Goal: Transaction & Acquisition: Book appointment/travel/reservation

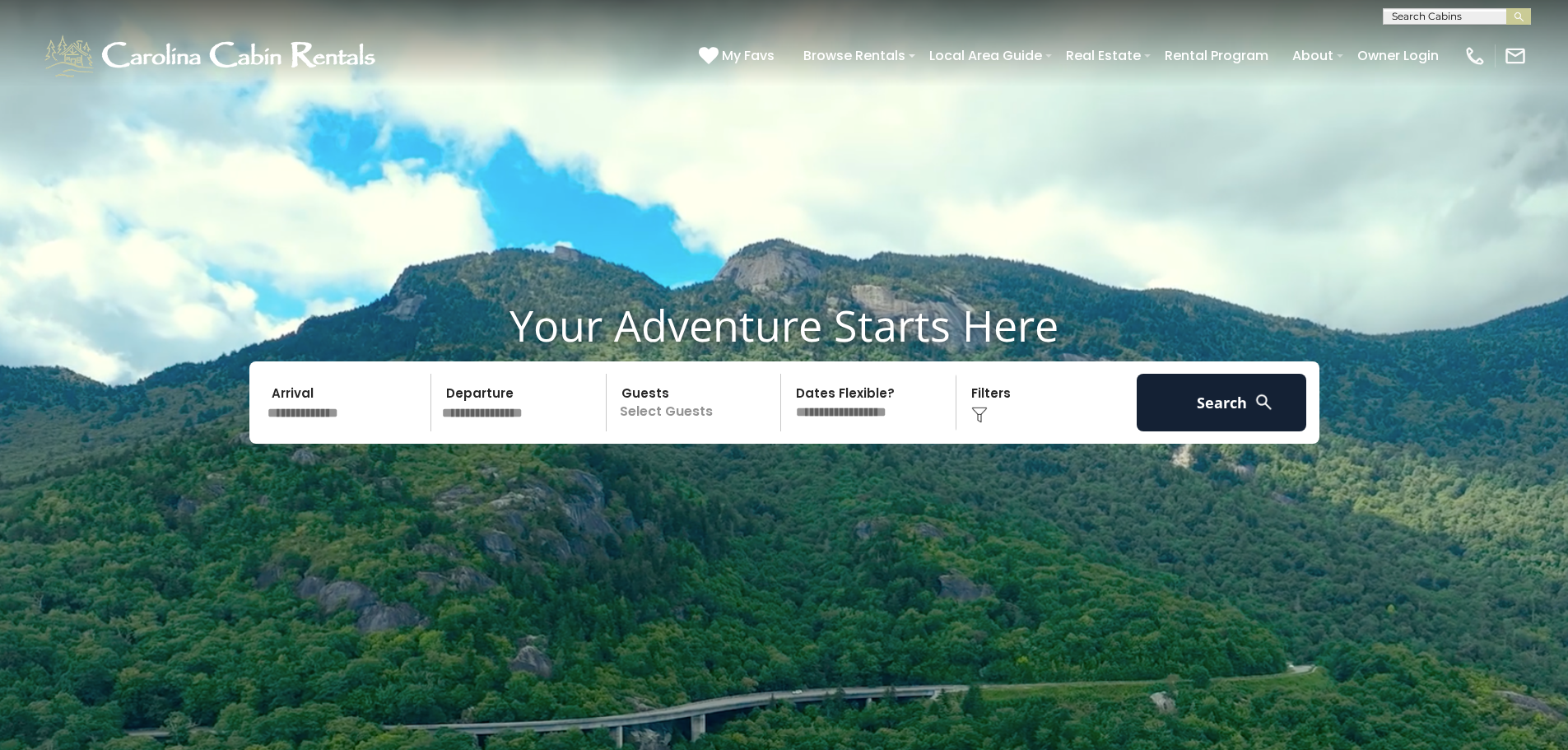
click at [382, 403] on input "text" at bounding box center [347, 401] width 170 height 57
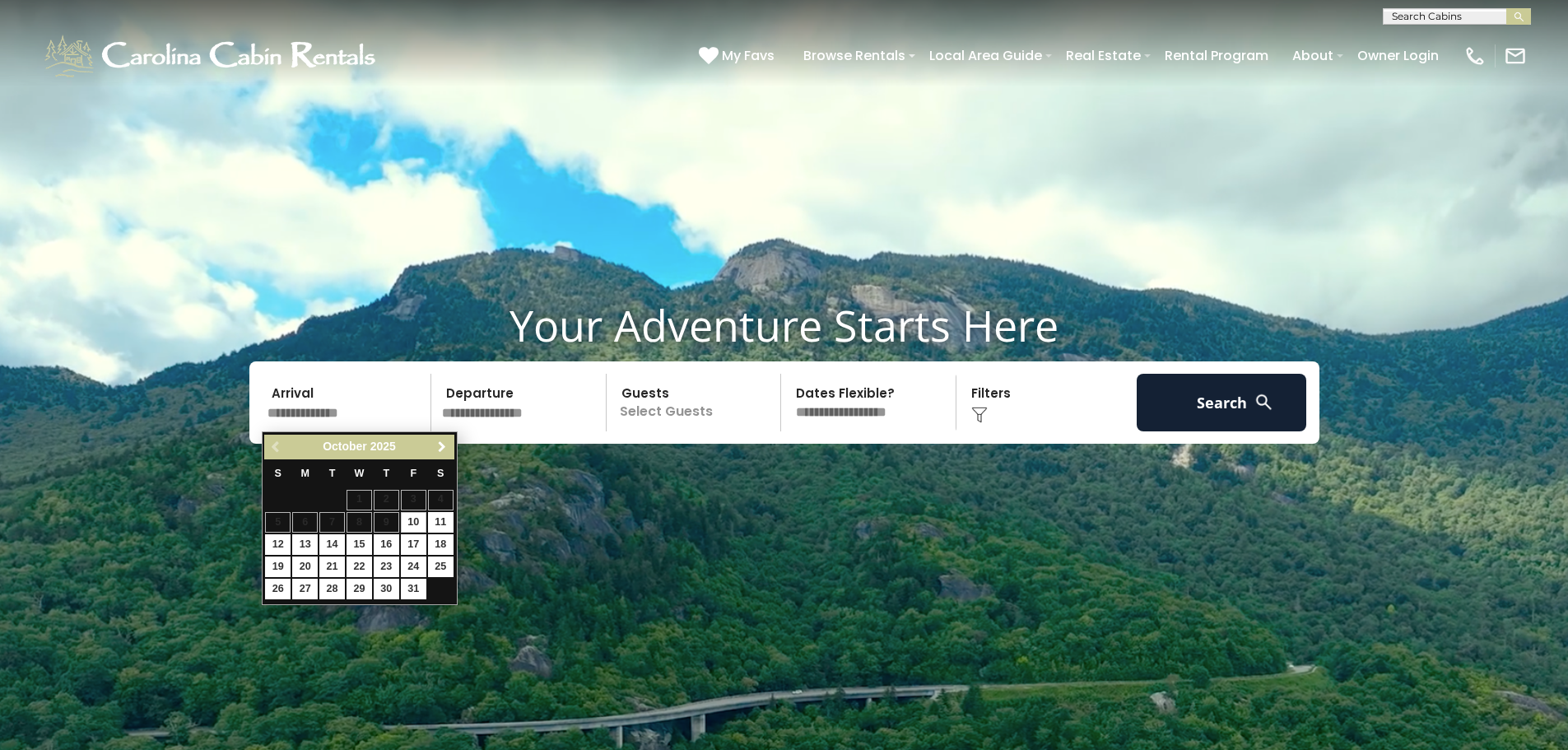
click at [443, 442] on span "Next" at bounding box center [441, 446] width 13 height 13
click at [281, 568] on link "16" at bounding box center [277, 566] width 26 height 20
type input "********"
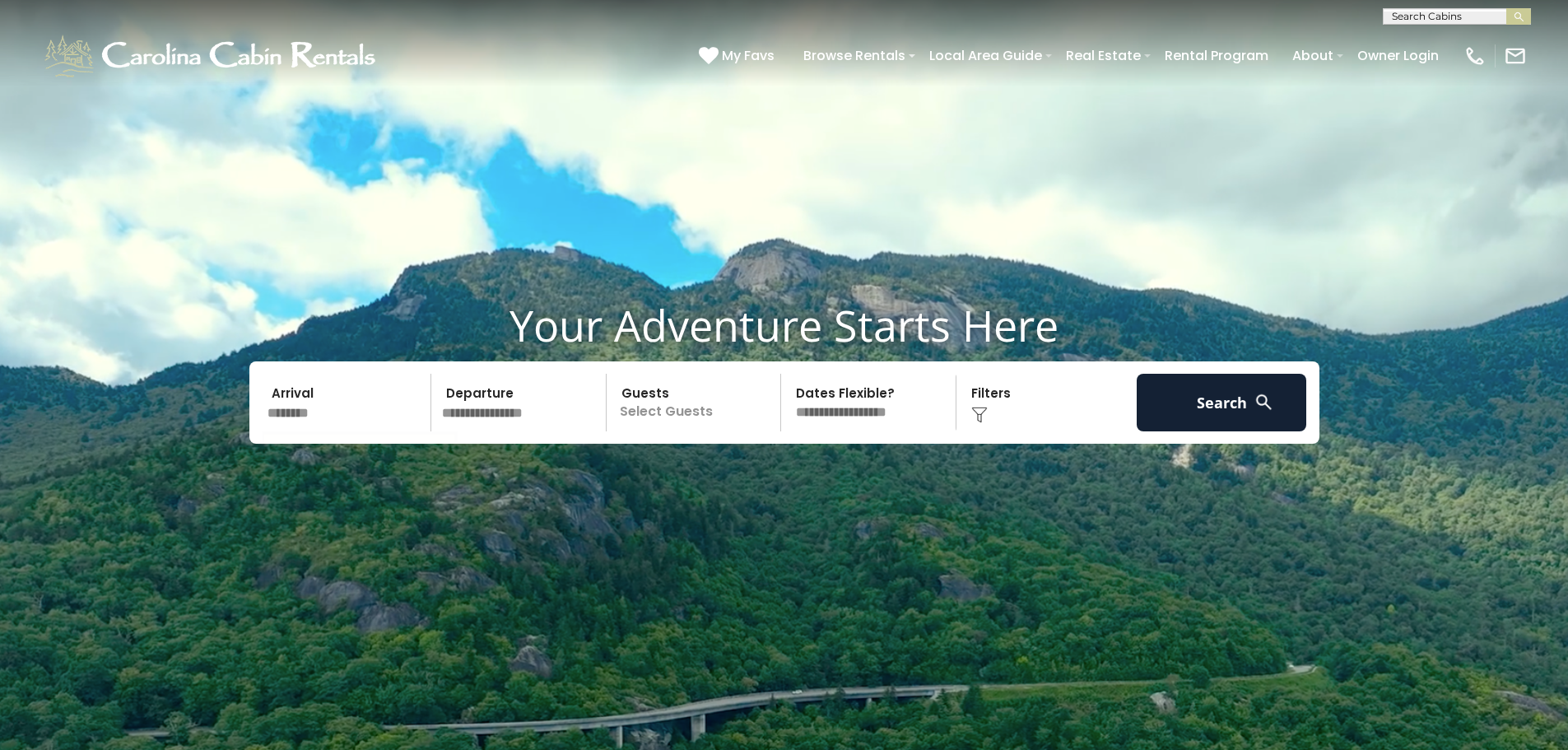
click at [300, 413] on input "********" at bounding box center [347, 401] width 170 height 57
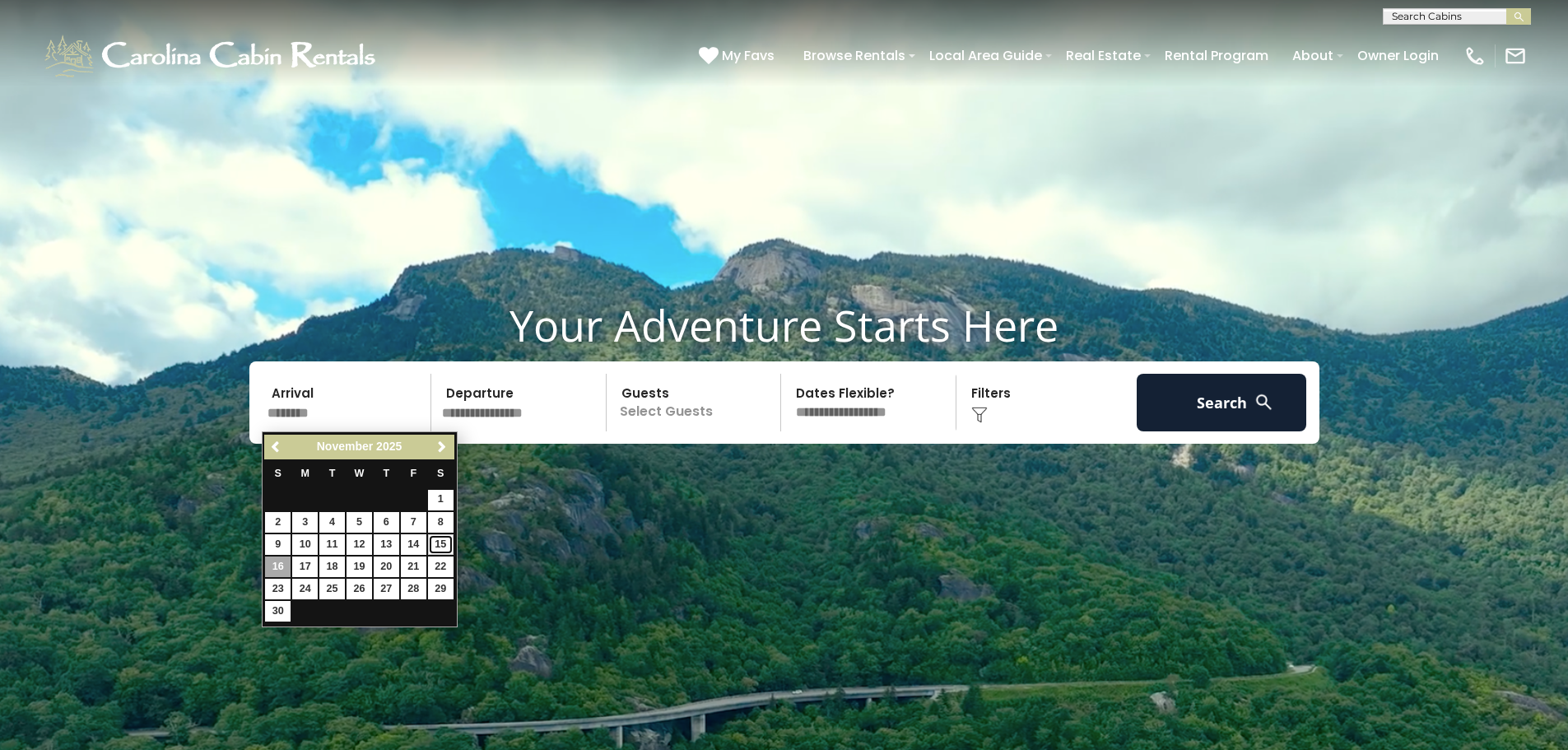
click at [445, 543] on link "15" at bounding box center [440, 544] width 26 height 20
type input "********"
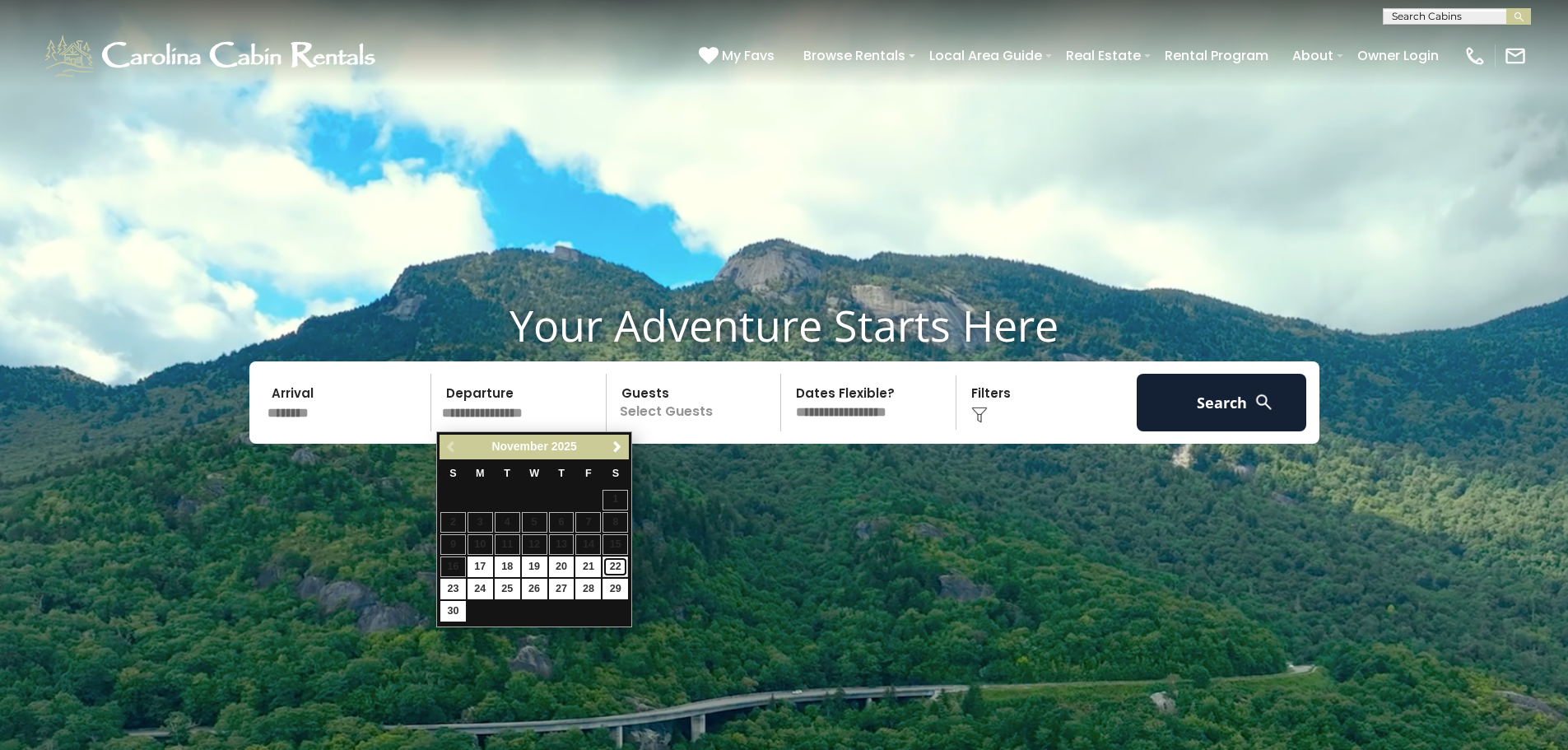
click at [608, 560] on link "22" at bounding box center [615, 566] width 26 height 20
type input "********"
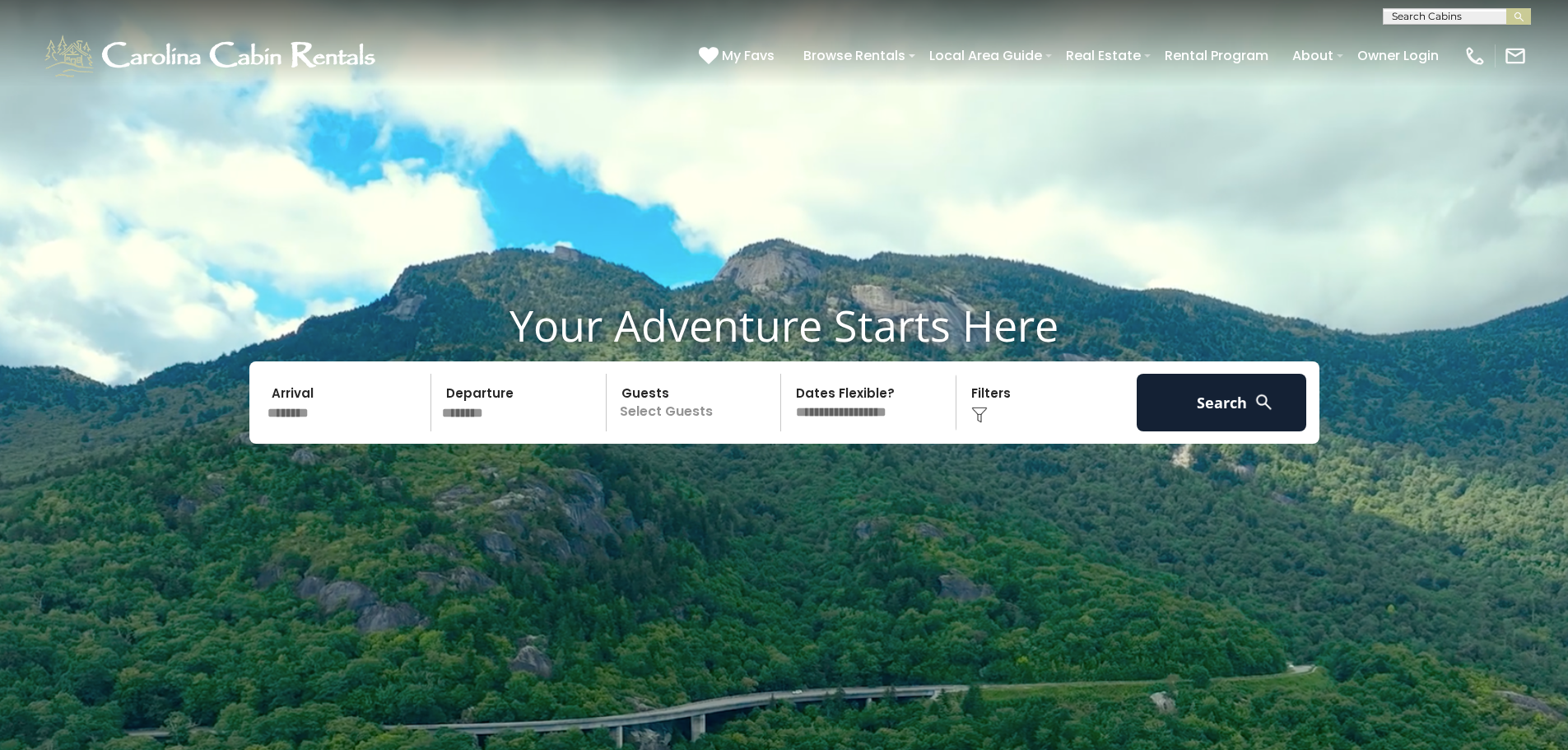
click at [716, 411] on p "Select Guests" at bounding box center [696, 401] width 169 height 57
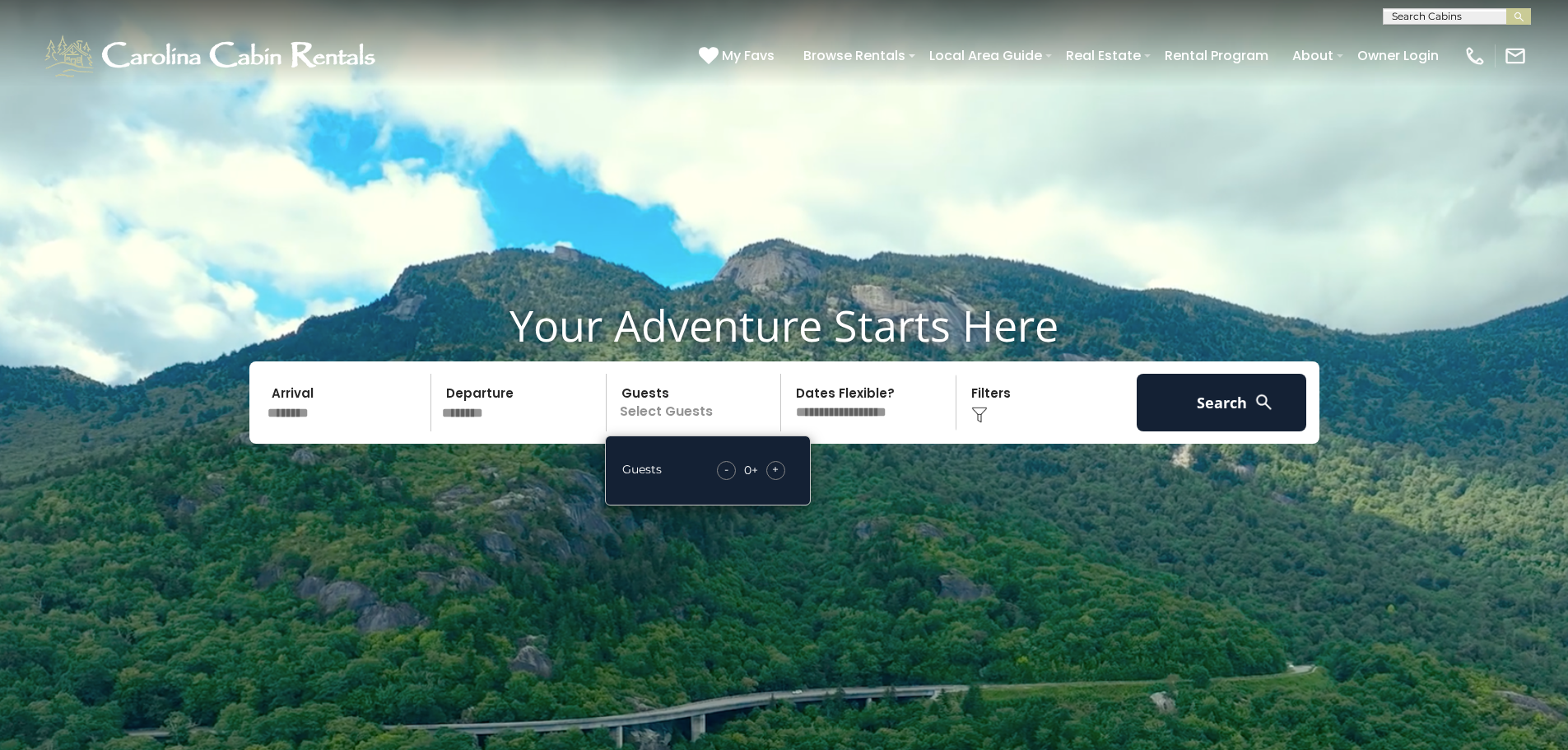
click at [772, 476] on span "+" at bounding box center [775, 469] width 6 height 17
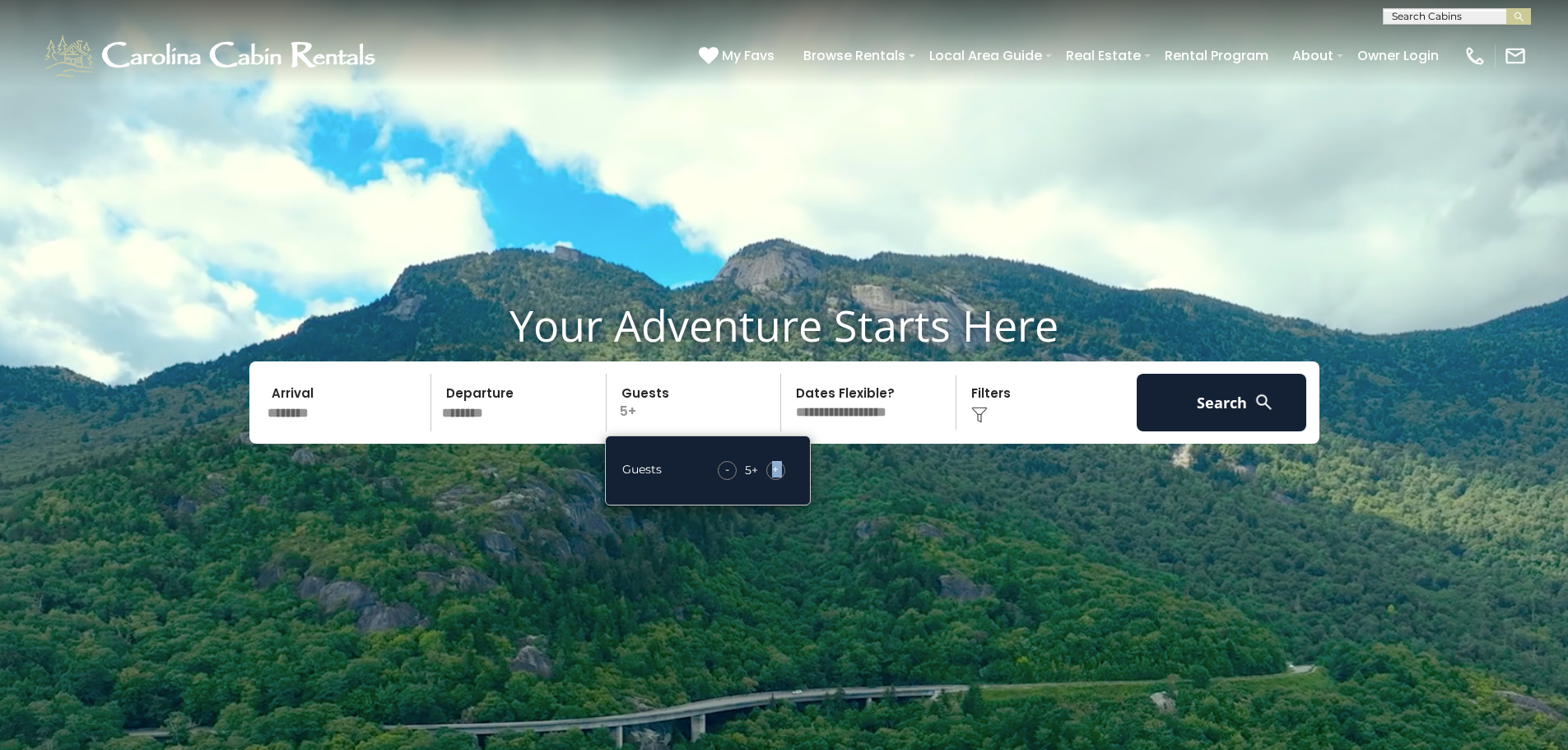
click at [772, 476] on span "+" at bounding box center [775, 469] width 6 height 17
drag, startPoint x: 1219, startPoint y: 408, endPoint x: 1153, endPoint y: 460, distance: 84.0
click at [900, 446] on div "Your Adventure Starts Here Arrival ******** Departure ******** Guests 6+ Guests…" at bounding box center [784, 384] width 1568 height 168
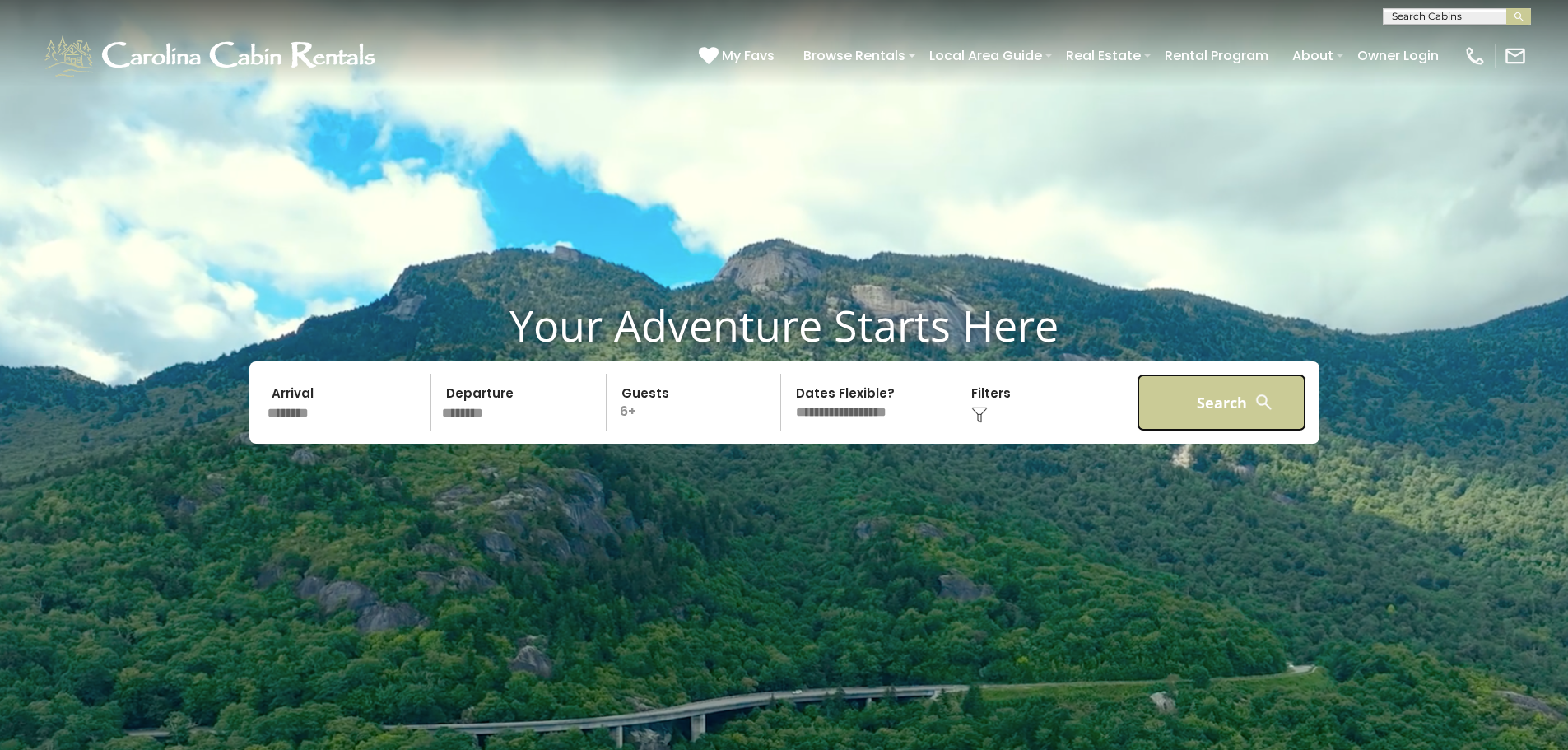
click at [1219, 419] on button "Search" at bounding box center [1221, 401] width 170 height 57
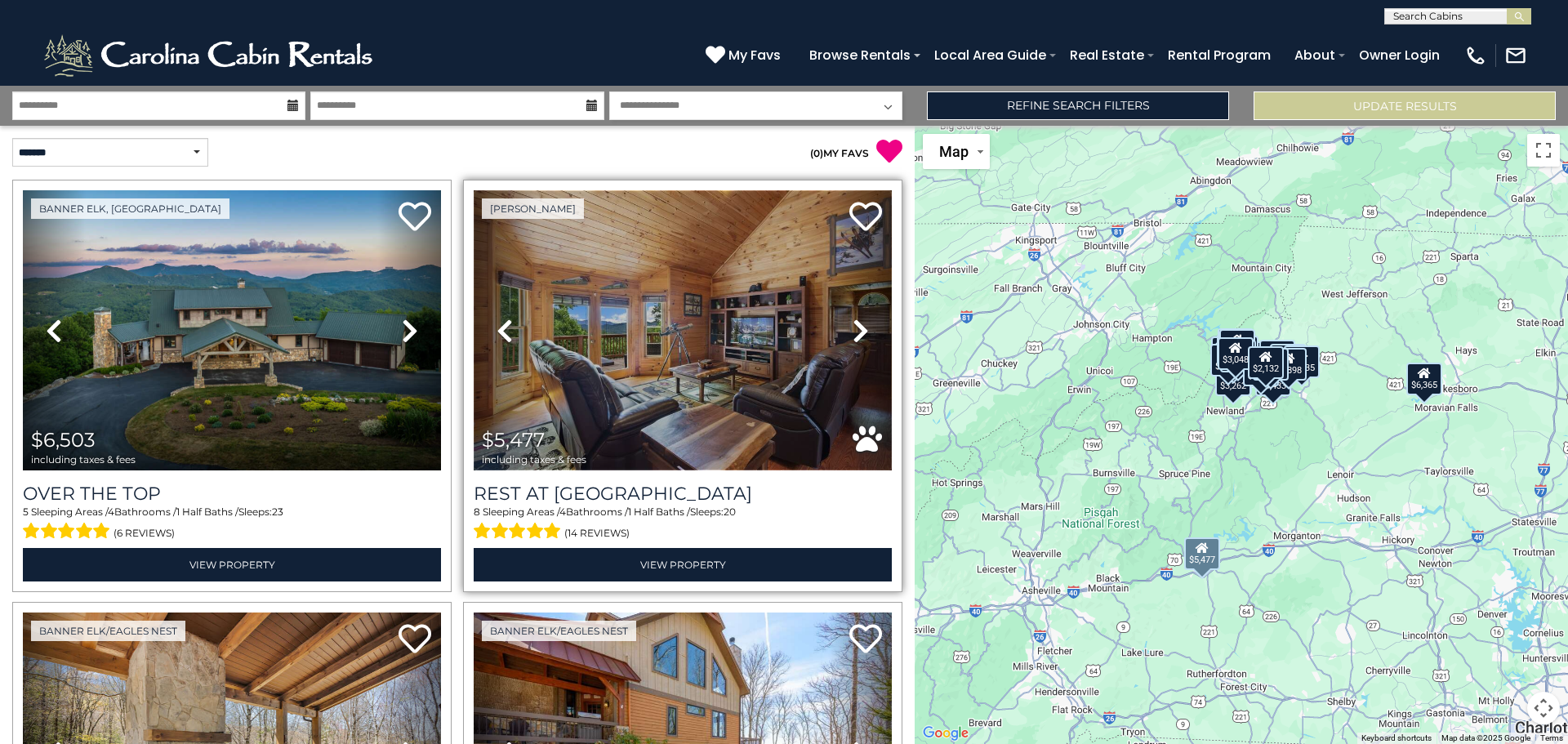
click at [673, 396] on img at bounding box center [683, 330] width 418 height 280
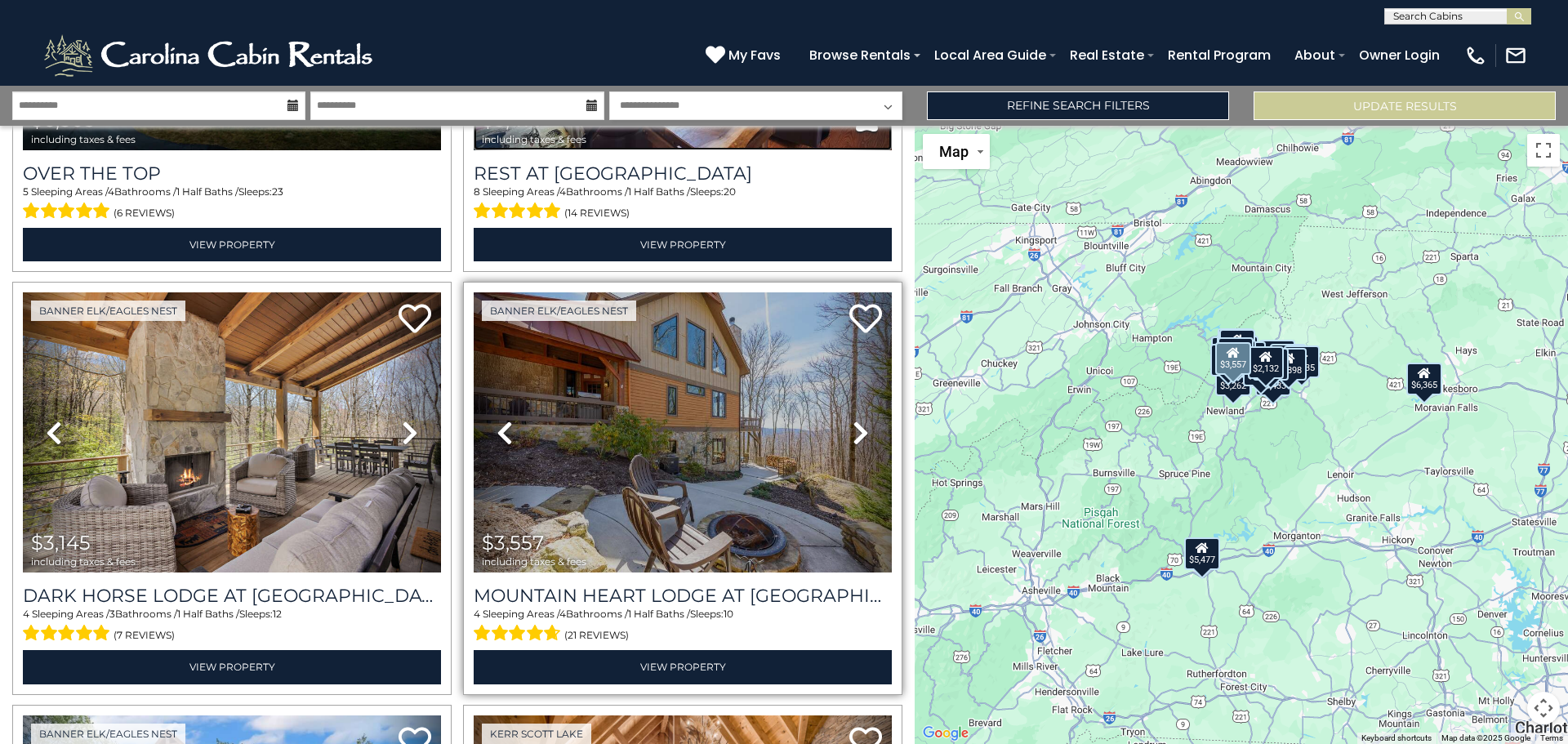
scroll to position [326, 0]
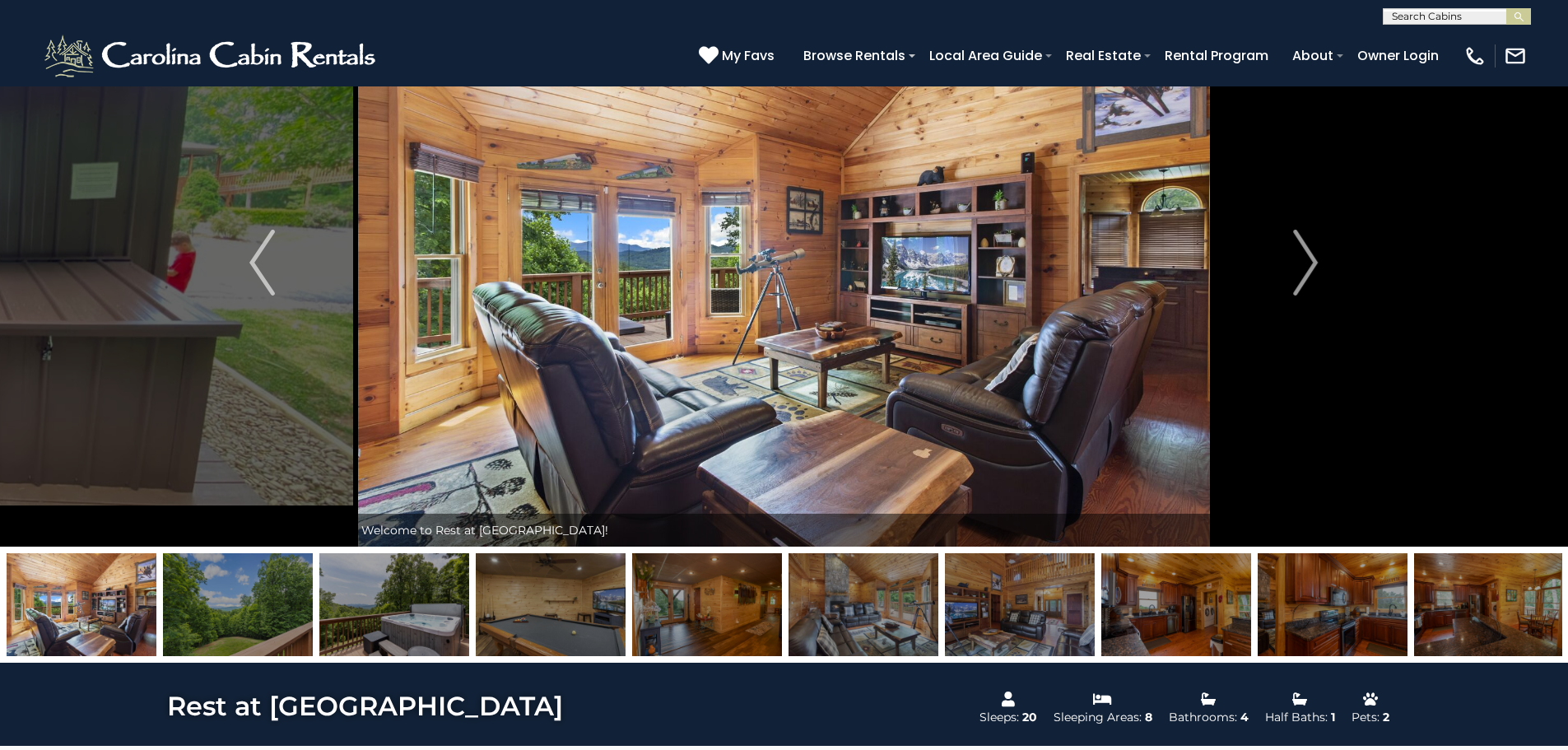
scroll to position [101, 0]
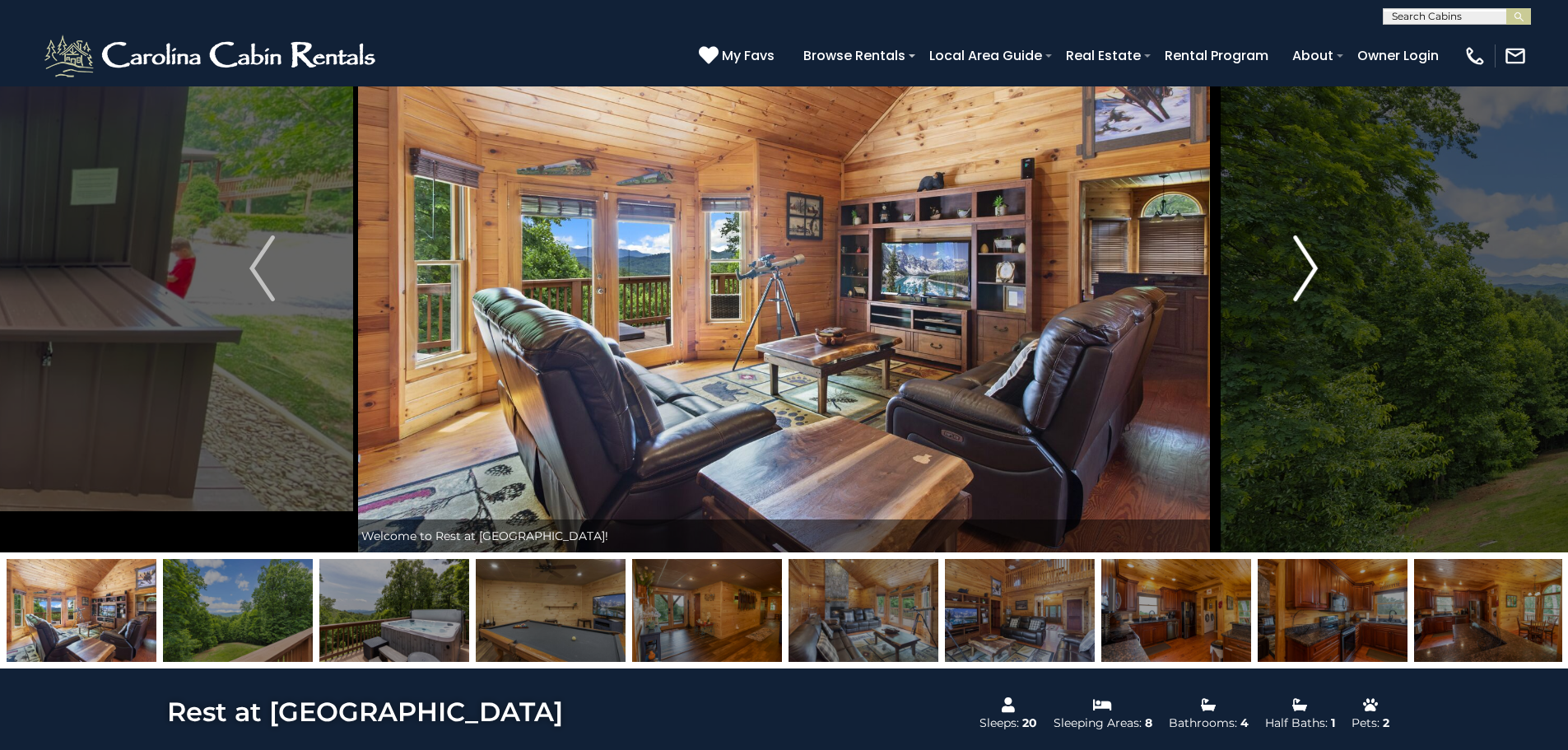
click at [1306, 268] on img "Next" at bounding box center [1305, 268] width 25 height 66
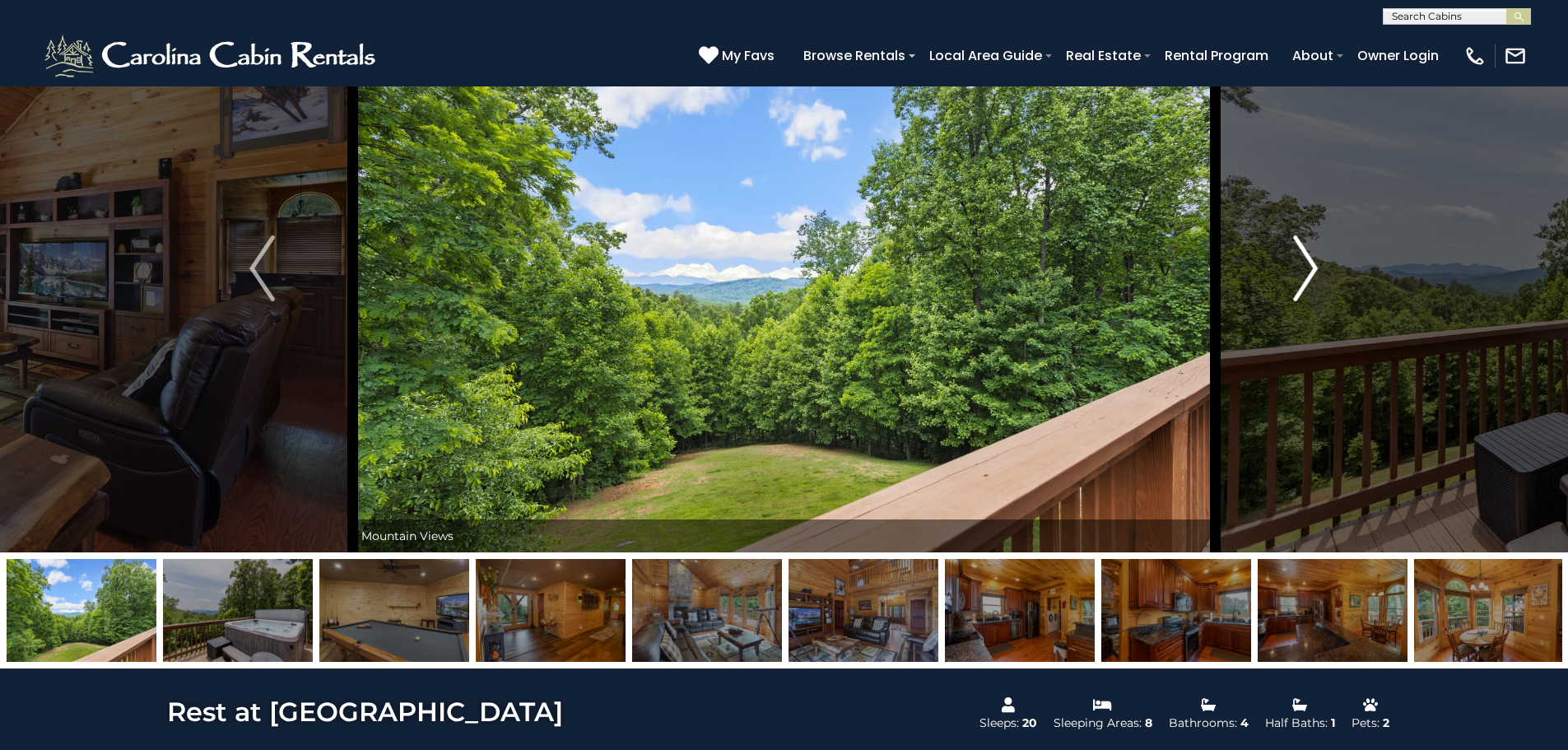
click at [1306, 268] on img "Next" at bounding box center [1305, 268] width 25 height 66
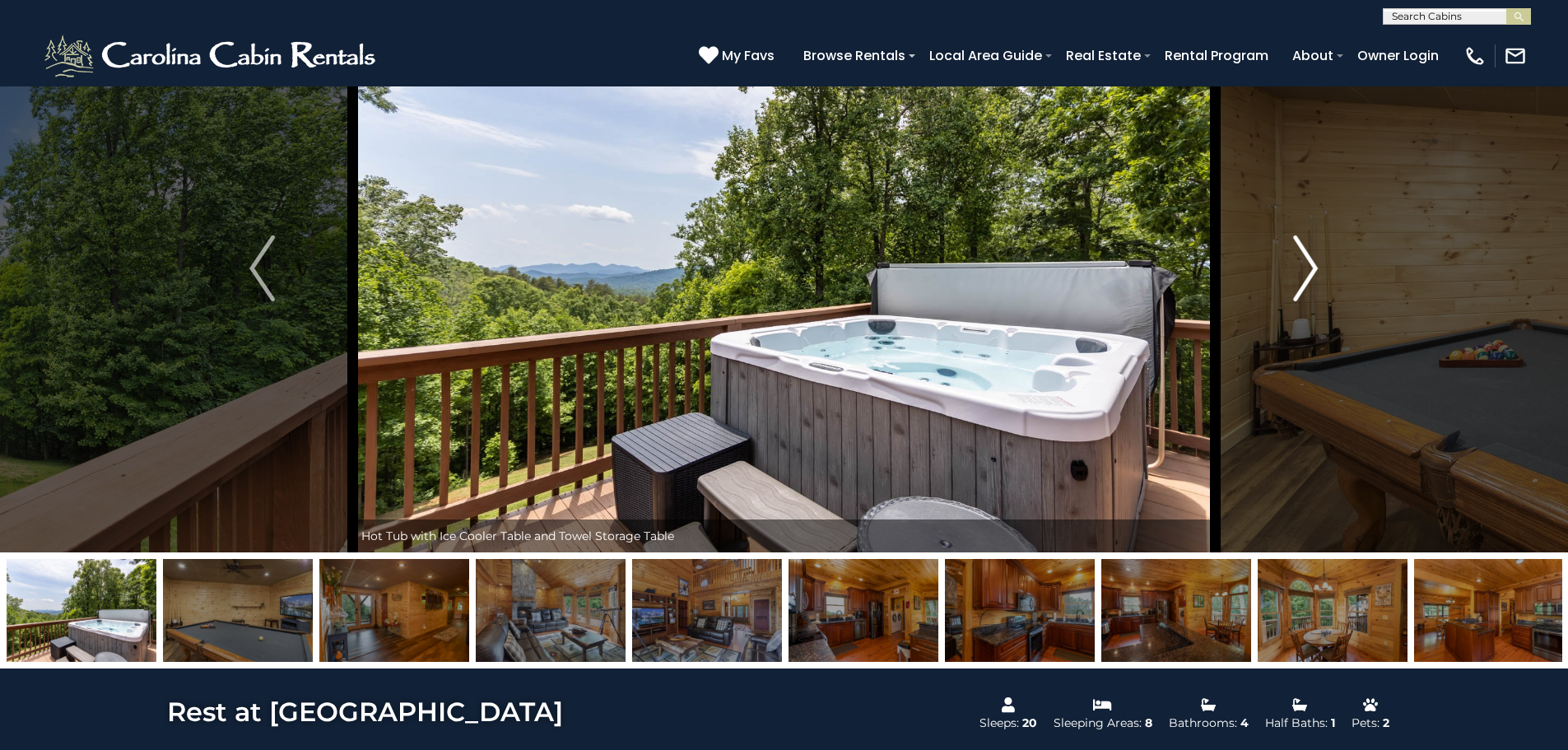
click at [1306, 268] on img "Next" at bounding box center [1305, 268] width 25 height 66
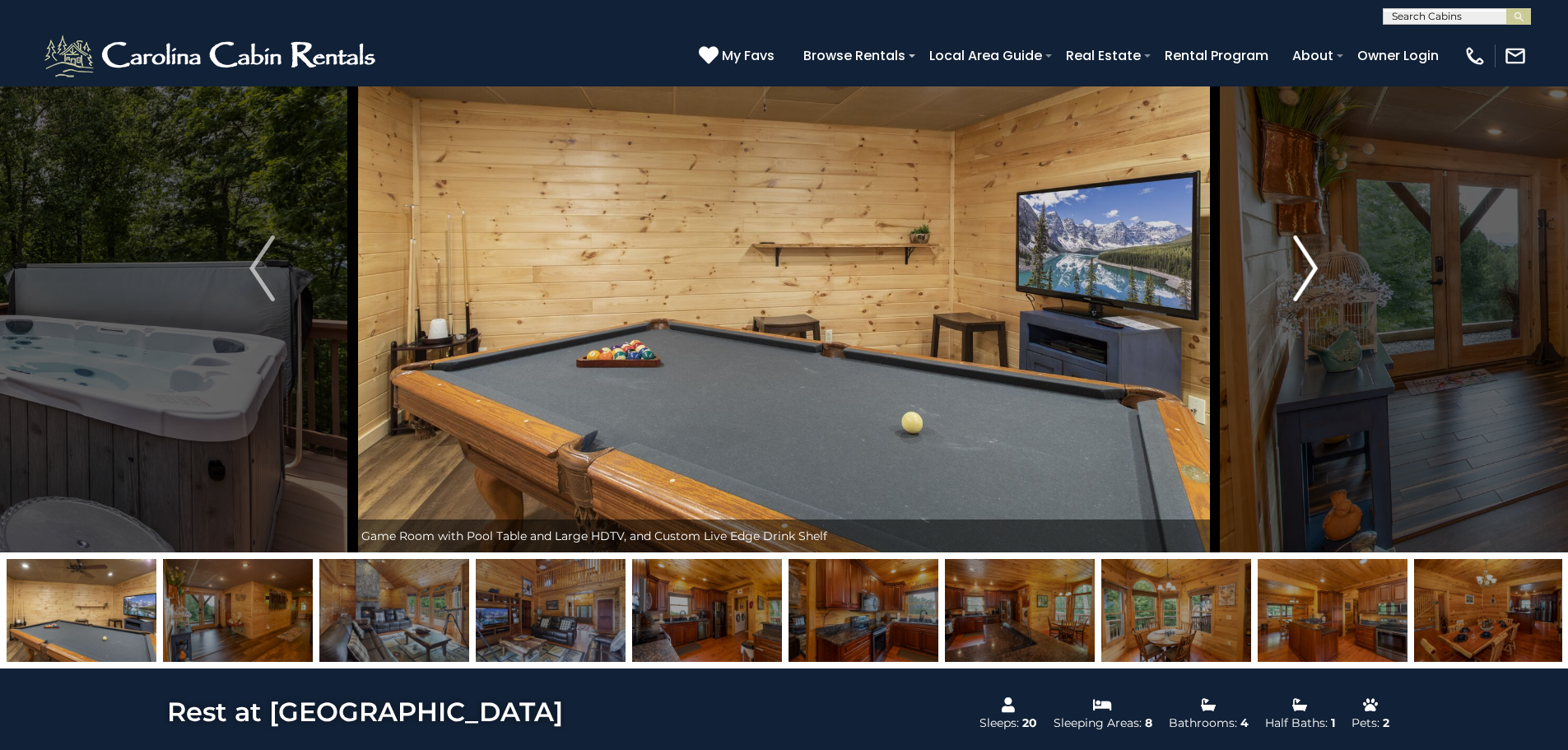
click at [1306, 268] on img "Next" at bounding box center [1305, 268] width 25 height 66
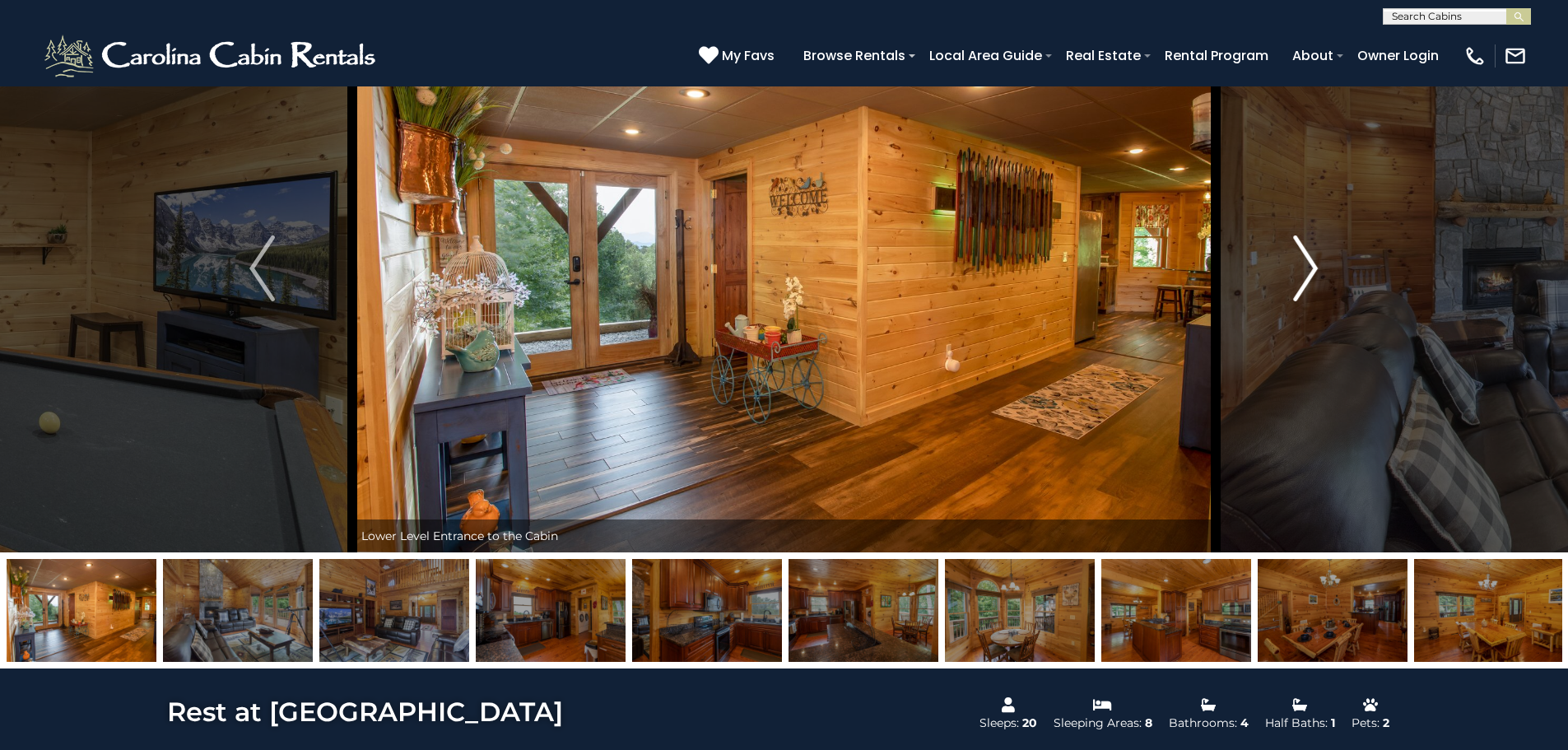
click at [1306, 268] on img "Next" at bounding box center [1305, 268] width 25 height 66
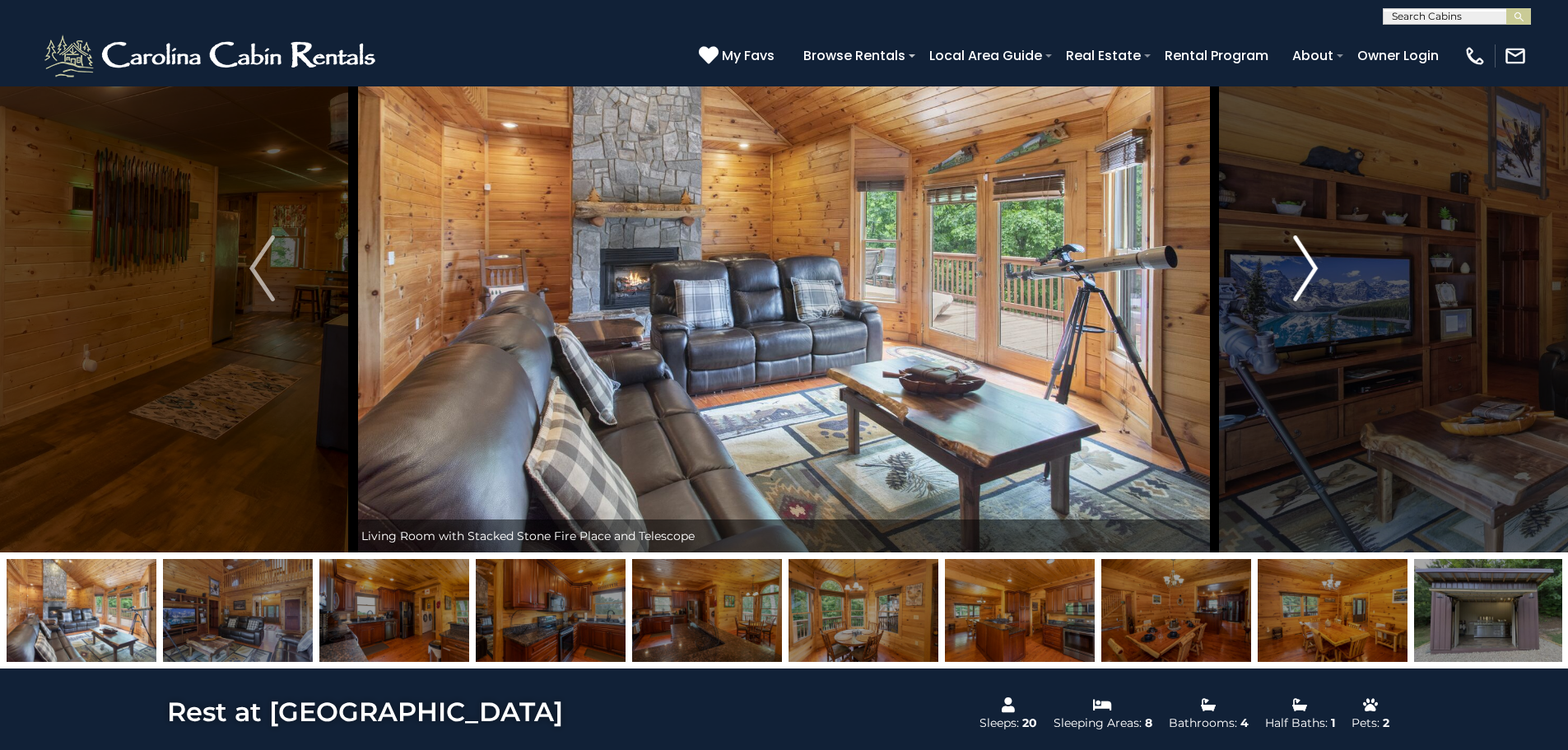
click at [1306, 268] on img "Next" at bounding box center [1305, 268] width 25 height 66
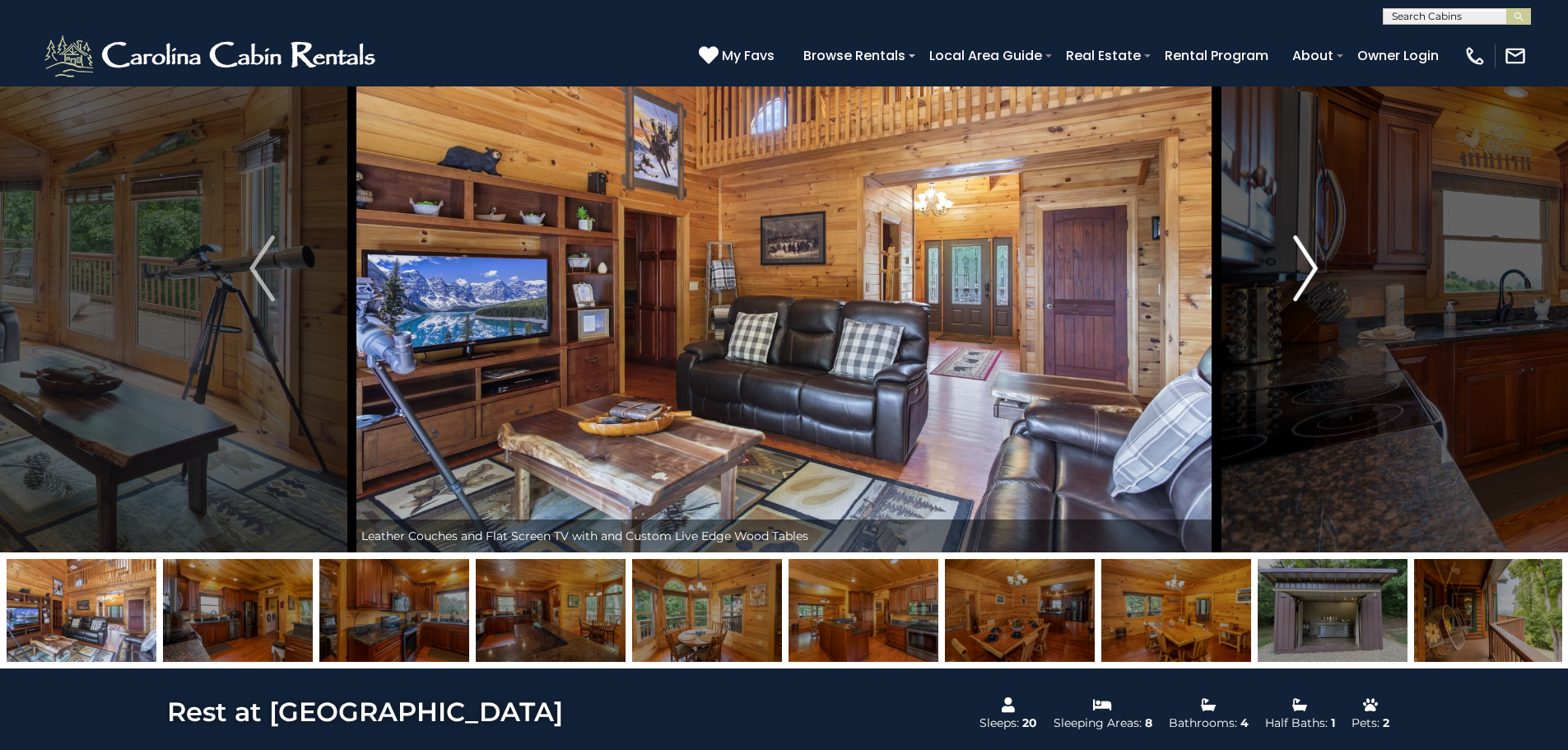
click at [1306, 268] on img "Next" at bounding box center [1305, 268] width 25 height 66
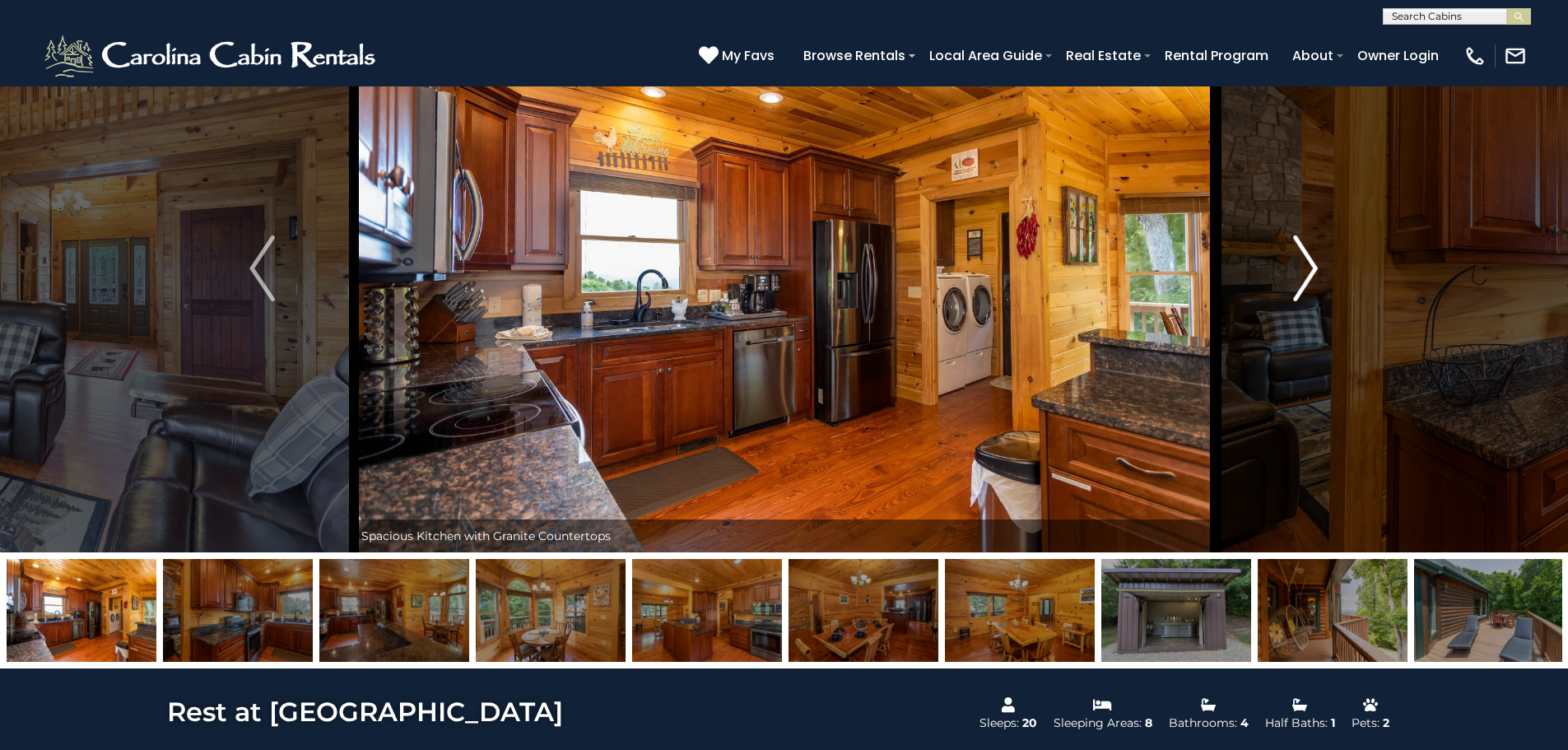
click at [1306, 268] on img "Next" at bounding box center [1305, 268] width 25 height 66
